Goal: Transaction & Acquisition: Purchase product/service

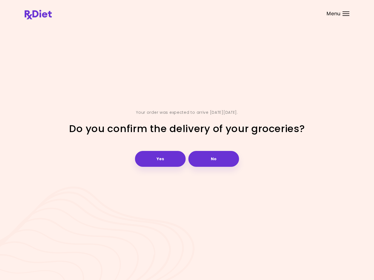
click at [163, 159] on button "Yes" at bounding box center [160, 159] width 51 height 16
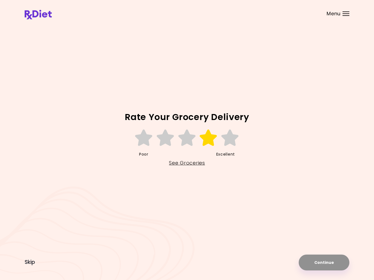
click at [214, 137] on icon at bounding box center [208, 138] width 19 height 16
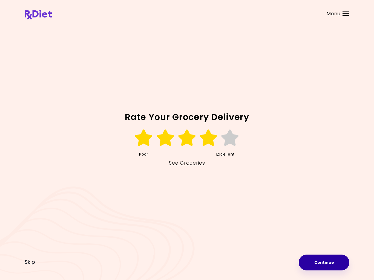
click at [340, 261] on button "Continue" at bounding box center [324, 263] width 51 height 16
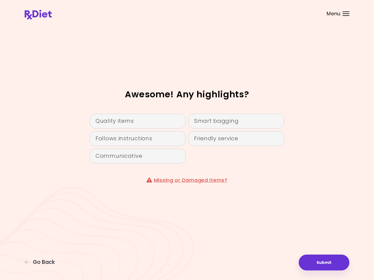
click at [250, 123] on div "Smart bagging" at bounding box center [236, 121] width 96 height 15
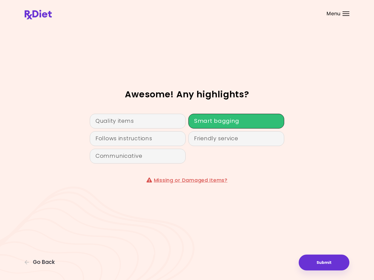
click at [334, 266] on button "Submit" at bounding box center [324, 263] width 51 height 16
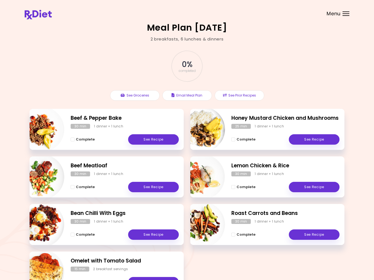
click at [351, 13] on header at bounding box center [187, 11] width 374 height 22
click at [345, 12] on div "Menu" at bounding box center [345, 13] width 7 height 4
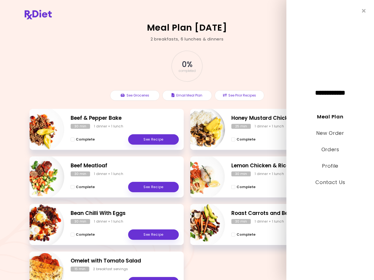
click at [348, 10] on div "**********" at bounding box center [330, 140] width 88 height 280
click at [335, 131] on link "New Order" at bounding box center [330, 133] width 28 height 7
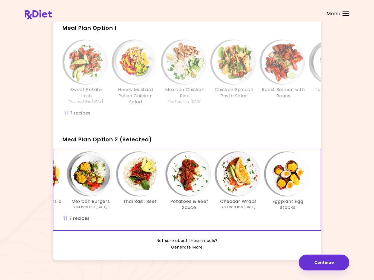
scroll to position [0, 94]
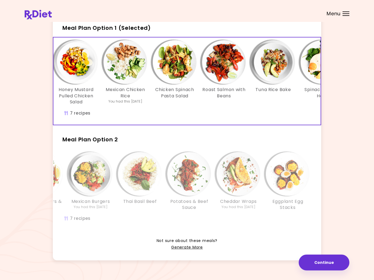
click at [181, 182] on img "Info - Potatoes & Beef Sauce - Meal Plan Option 2" at bounding box center [189, 174] width 44 height 44
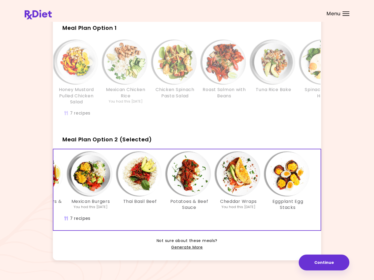
scroll to position [38, 0]
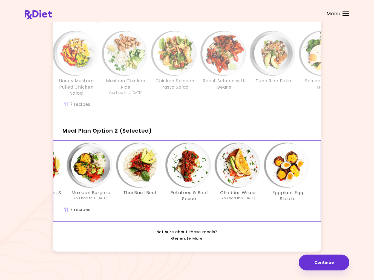
click at [326, 261] on button "Continue" at bounding box center [324, 263] width 51 height 16
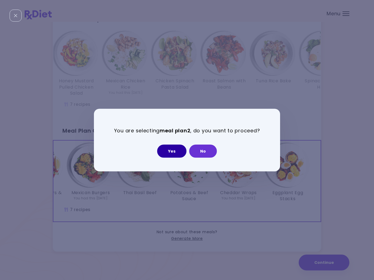
click at [175, 151] on button "Yes" at bounding box center [171, 151] width 29 height 13
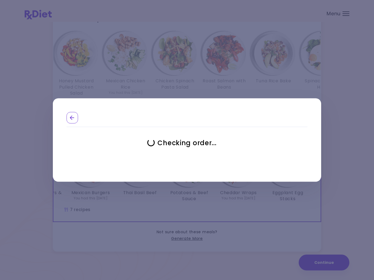
select select "**********"
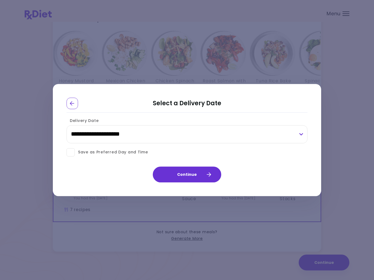
click at [192, 174] on button "Continue" at bounding box center [187, 175] width 68 height 16
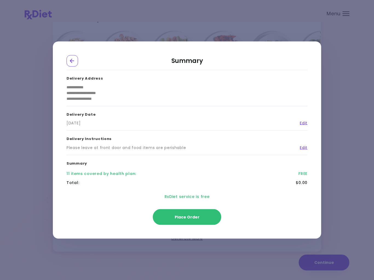
click at [197, 215] on span "Place Order" at bounding box center [187, 217] width 25 height 5
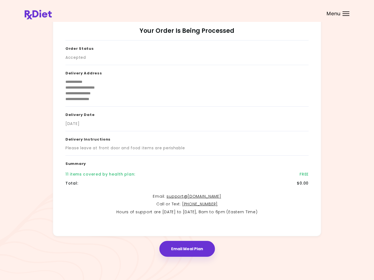
scroll to position [10, 0]
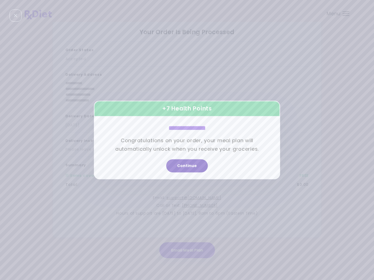
click at [194, 166] on button "Continue" at bounding box center [187, 166] width 42 height 13
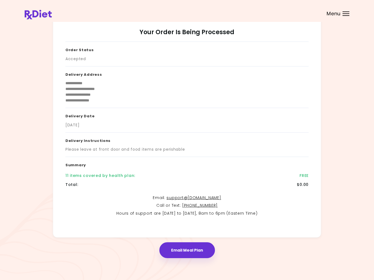
click at [185, 253] on button "Email Meal Plan" at bounding box center [187, 251] width 56 height 16
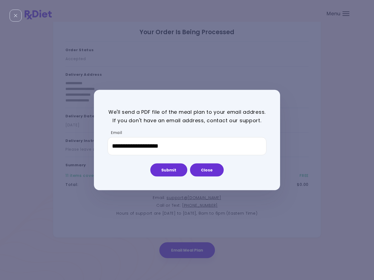
click at [170, 172] on button "Submit" at bounding box center [168, 169] width 37 height 13
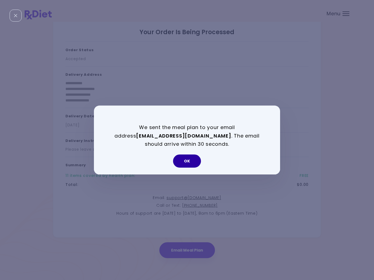
click at [188, 163] on button "OK" at bounding box center [187, 161] width 28 height 13
